Goal: Information Seeking & Learning: Learn about a topic

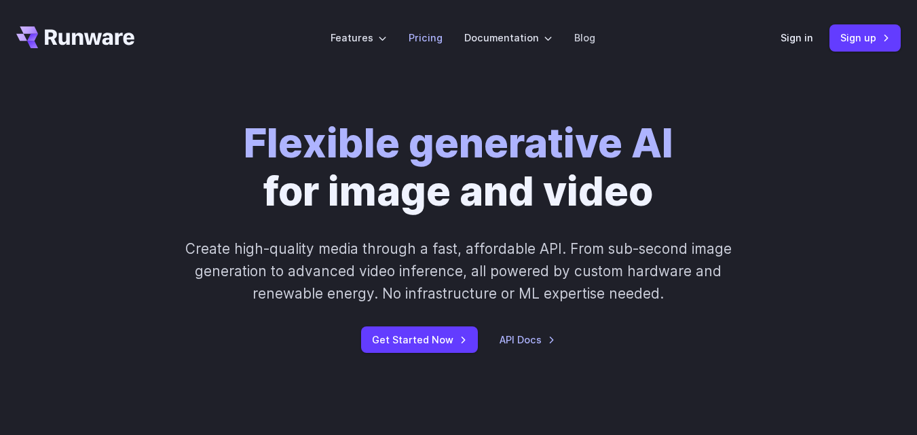
click at [433, 37] on link "Pricing" at bounding box center [426, 38] width 34 height 16
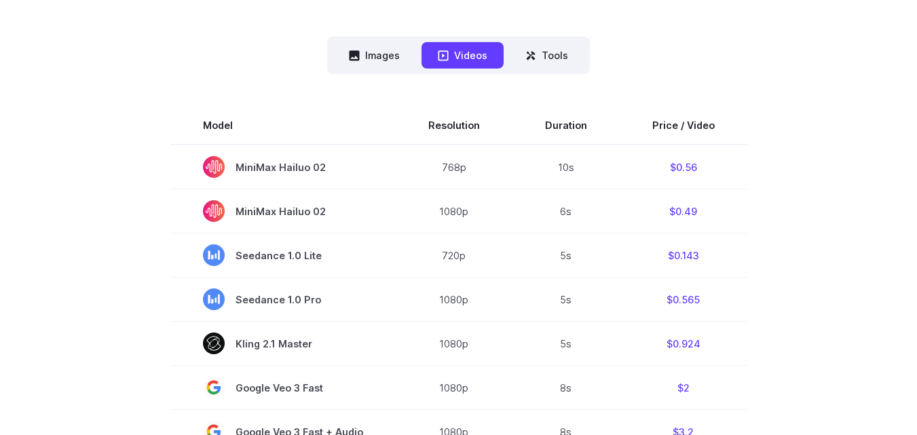
scroll to position [344, 0]
click at [371, 57] on button "Images" at bounding box center [375, 54] width 84 height 26
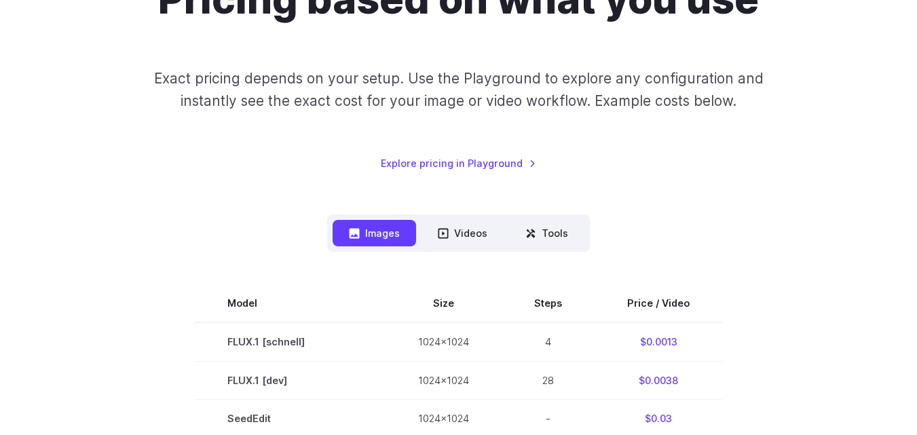
scroll to position [165, 0]
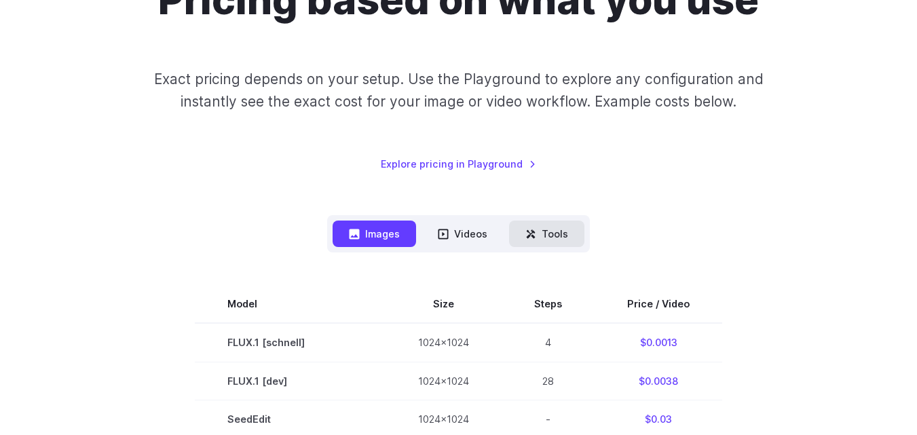
click at [558, 232] on button "Tools" at bounding box center [546, 234] width 75 height 26
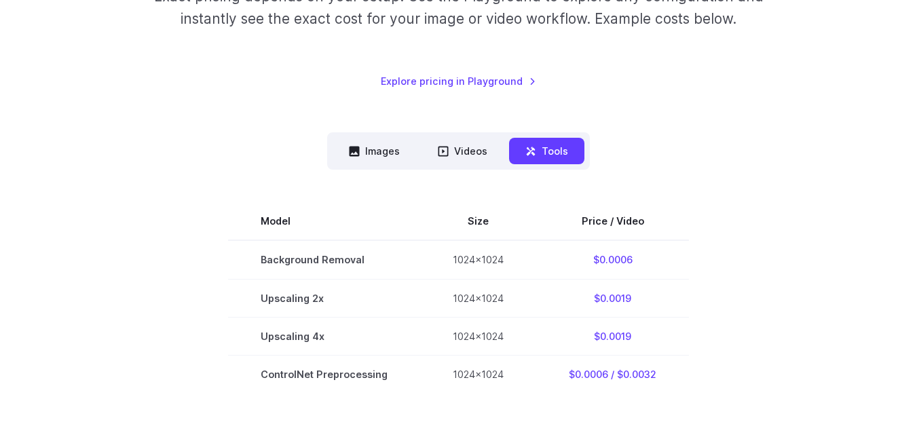
scroll to position [251, 0]
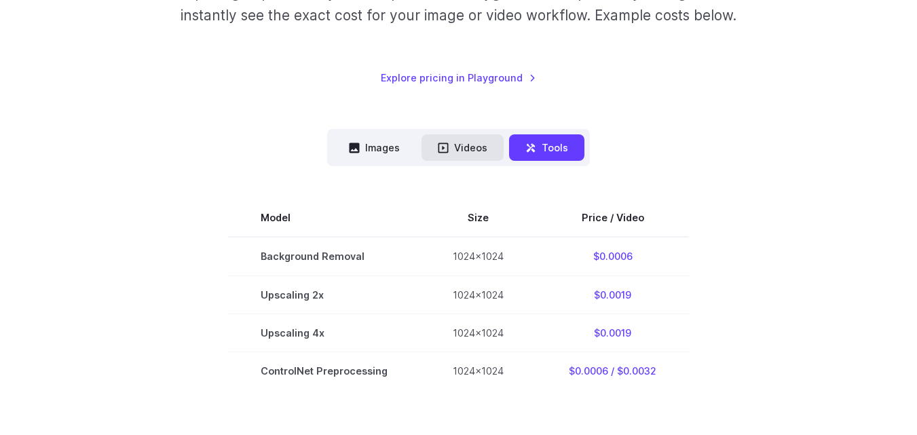
click at [479, 151] on button "Videos" at bounding box center [463, 147] width 82 height 26
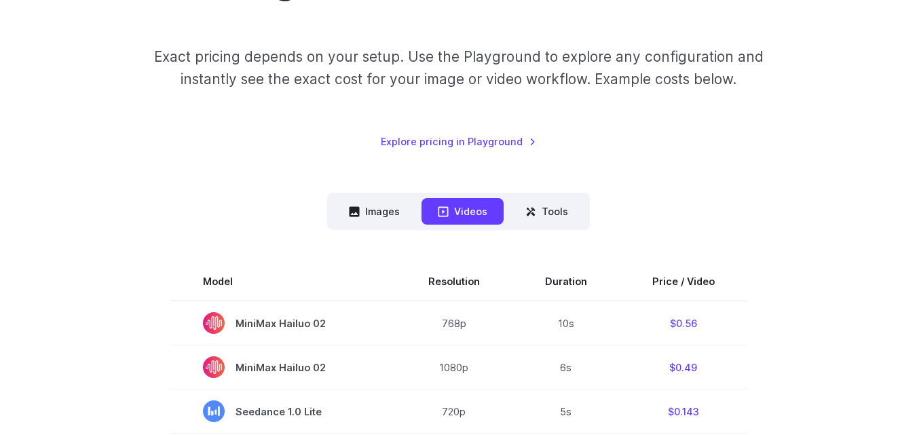
scroll to position [0, 0]
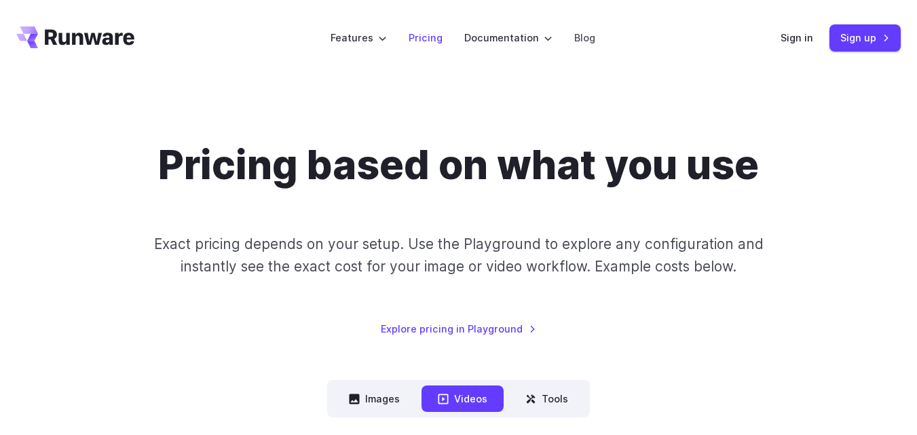
click at [422, 37] on link "Pricing" at bounding box center [426, 38] width 34 height 16
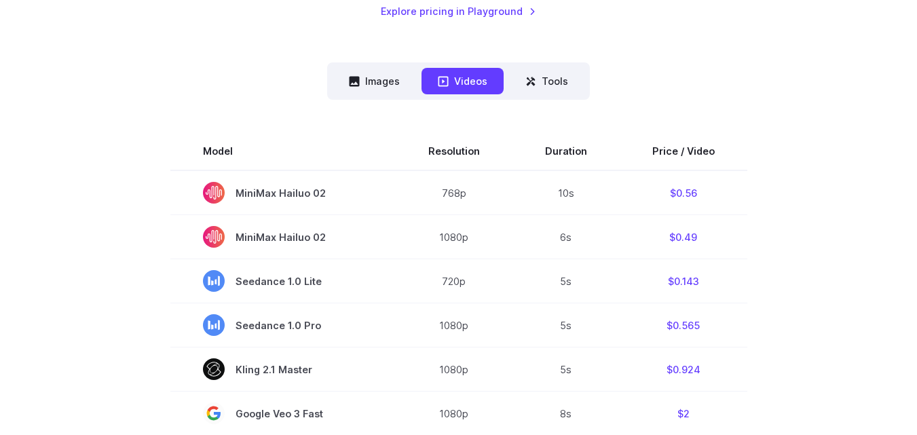
scroll to position [316, 0]
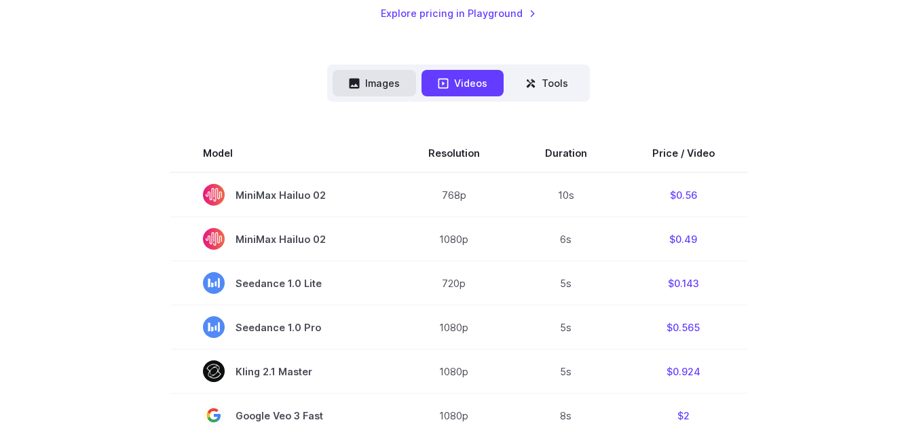
click at [377, 77] on button "Images" at bounding box center [375, 83] width 84 height 26
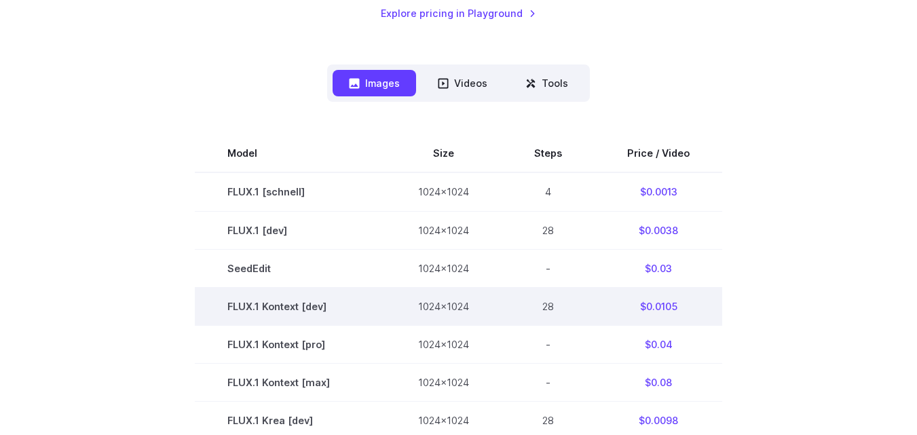
click at [322, 308] on td "FLUX.1 Kontext [dev]" at bounding box center [290, 306] width 191 height 38
click at [291, 308] on td "FLUX.1 Kontext [dev]" at bounding box center [290, 306] width 191 height 38
copy tr "FLUX.1 Kontext [dev]"
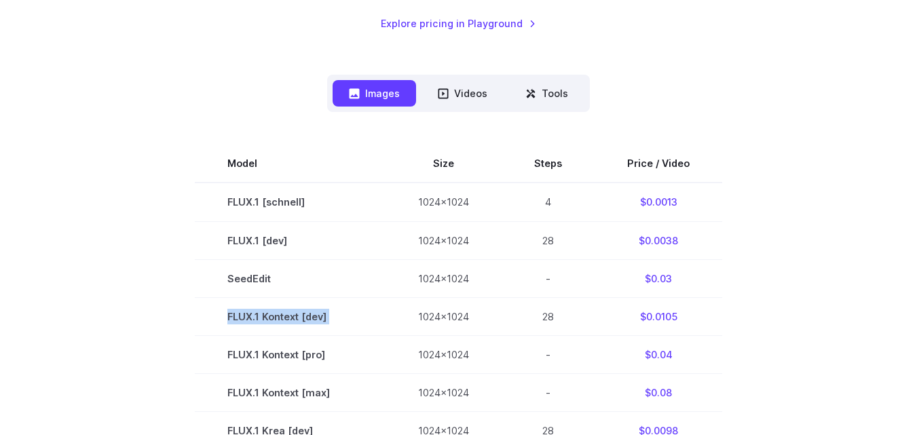
scroll to position [305, 0]
click at [481, 26] on link "Explore pricing in Playground" at bounding box center [458, 24] width 155 height 16
